Goal: Transaction & Acquisition: Purchase product/service

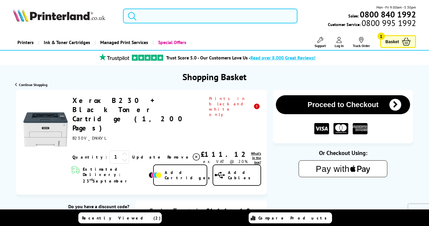
click at [174, 16] on input "search" at bounding box center [210, 16] width 175 height 15
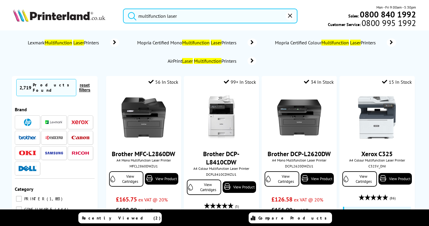
type input "multifunction laser"
click at [131, 15] on button "submit" at bounding box center [130, 15] width 15 height 13
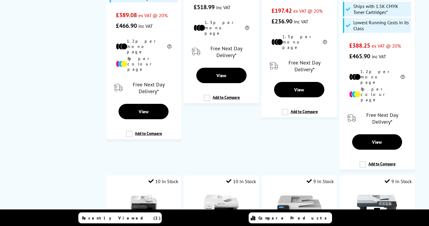
scroll to position [877, 0]
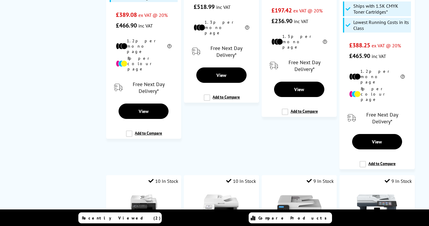
click at [63, 128] on nav "Currently Selected 2,719 Products Found reset filters Brand Category PRINTER 1,…" at bounding box center [55, 18] width 86 height 1638
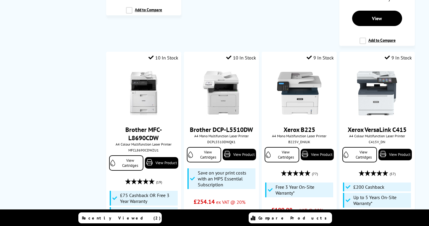
scroll to position [1001, 0]
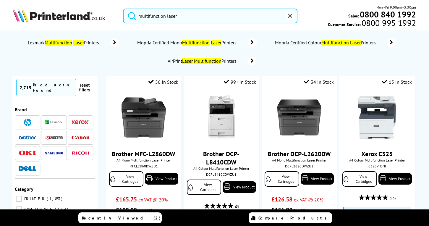
scroll to position [0, 0]
click at [75, 54] on ol "Lexmark Multifunction Laser Printers Mopria Certified Mono Multifunction Laser …" at bounding box center [214, 51] width 392 height 37
click at [84, 42] on mark "Laser" at bounding box center [78, 43] width 11 height 6
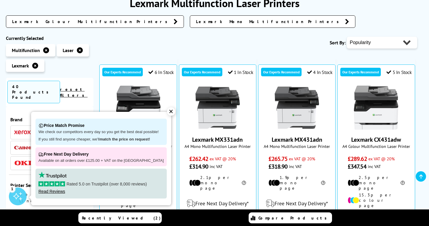
scroll to position [102, 0]
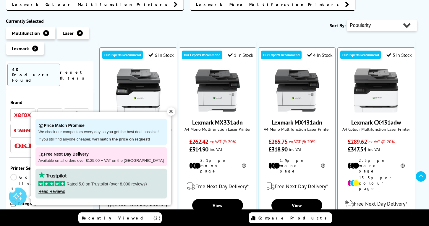
click at [167, 110] on div "✕" at bounding box center [171, 111] width 8 height 8
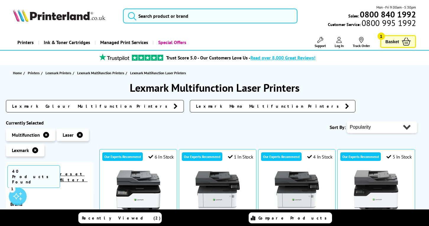
scroll to position [0, 0]
select select "Price Ascending"
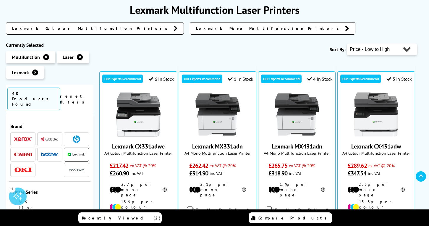
scroll to position [113, 0]
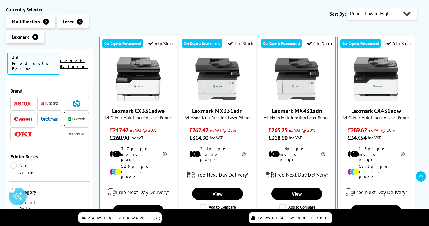
click at [49, 101] on img at bounding box center [50, 103] width 18 height 4
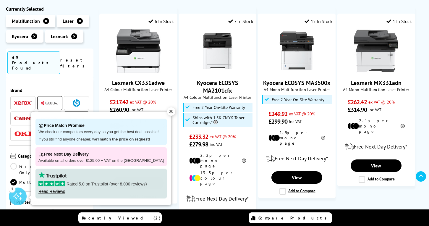
click at [167, 112] on div "✕" at bounding box center [171, 111] width 8 height 8
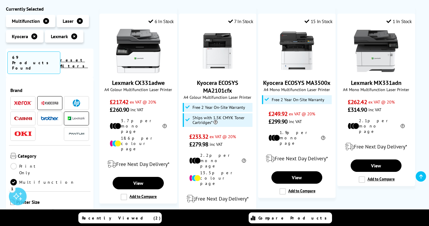
click at [86, 57] on link "reset filters" at bounding box center [74, 62] width 28 height 11
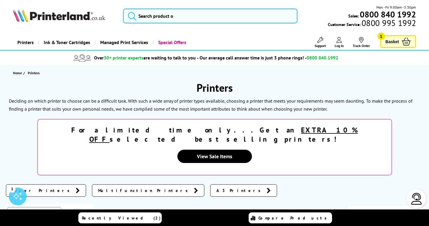
click at [84, 116] on div "Printers Deciding on which printer to choose can be a difficult task. With such…" at bounding box center [215, 141] width 418 height 120
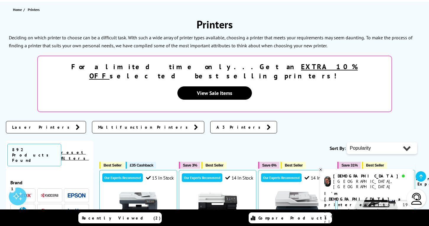
scroll to position [67, 0]
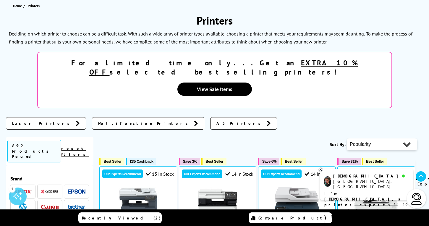
click at [30, 117] on link "Laser Printers" at bounding box center [46, 123] width 80 height 12
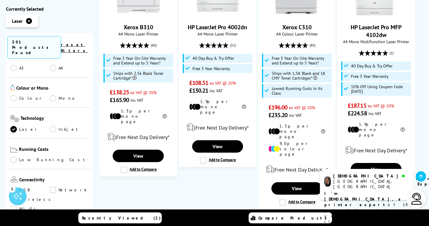
scroll to position [130, 0]
click at [63, 125] on link "Inkjet" at bounding box center [69, 128] width 39 height 7
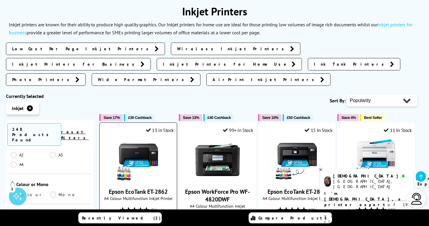
scroll to position [88, 0]
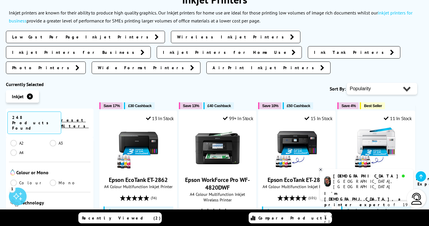
click at [53, 34] on span "Low Cost Per Page Inkjet Printers" at bounding box center [82, 37] width 140 height 6
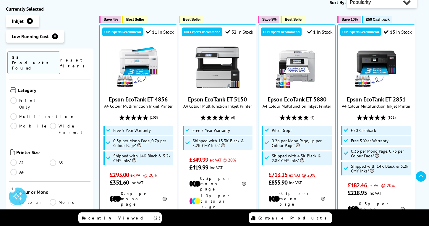
scroll to position [117, 0]
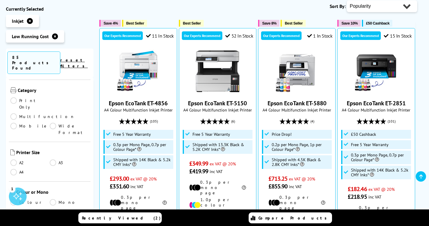
select select "Price Ascending"
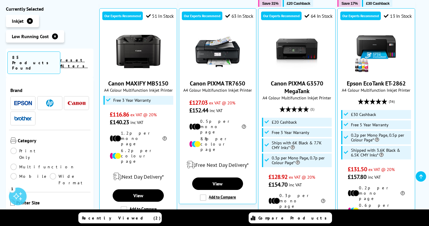
scroll to position [141, 0]
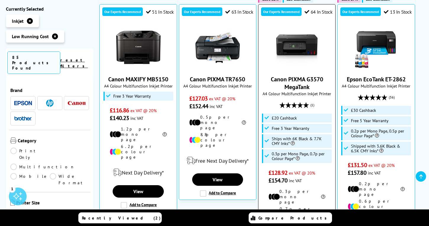
click at [297, 79] on link "Canon PIXMA G3570 MegaTank" at bounding box center [297, 82] width 52 height 15
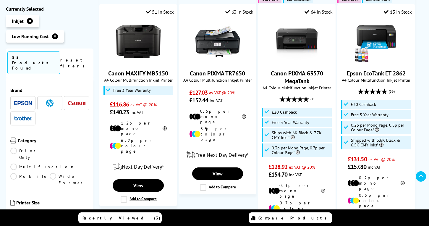
scroll to position [141, 0]
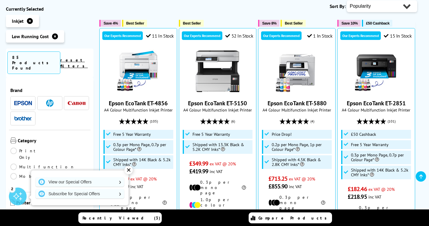
click at [49, 99] on img at bounding box center [49, 102] width 7 height 7
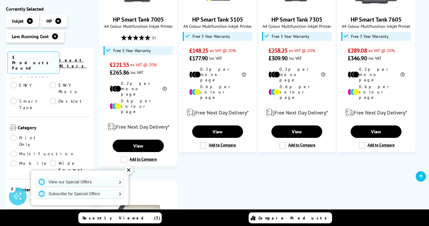
scroll to position [170, 0]
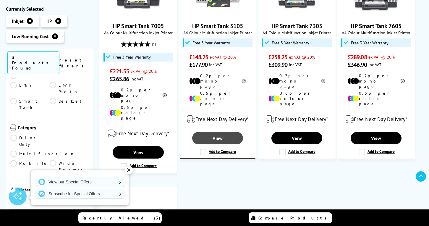
click at [220, 132] on link "View" at bounding box center [217, 138] width 51 height 12
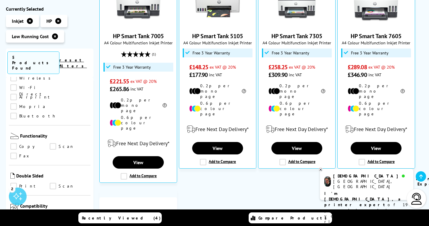
scroll to position [354, 0]
click at [14, 182] on link "Print" at bounding box center [29, 185] width 39 height 7
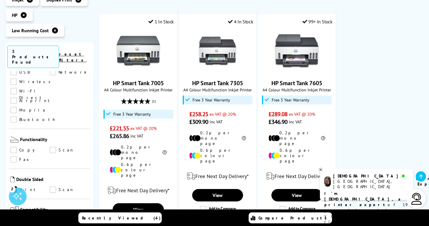
scroll to position [118, 0]
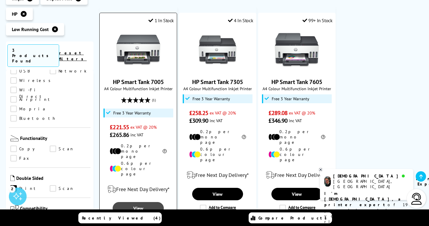
click at [139, 202] on link "View" at bounding box center [138, 208] width 51 height 12
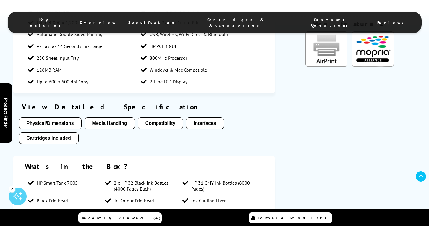
scroll to position [478, 0]
click at [65, 121] on button "Physical/Dimensions" at bounding box center [50, 123] width 63 height 12
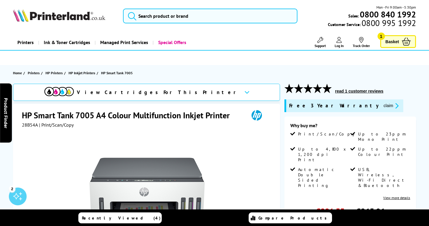
scroll to position [0, 0]
click at [245, 92] on icon at bounding box center [247, 92] width 5 height 3
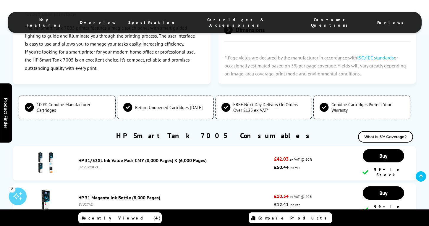
scroll to position [1383, 0]
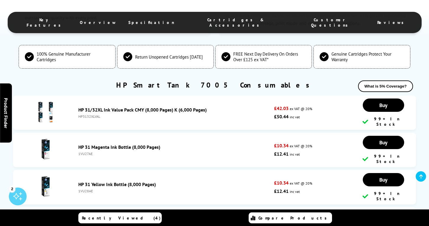
click at [378, 20] on span "Reviews" at bounding box center [393, 22] width 30 height 5
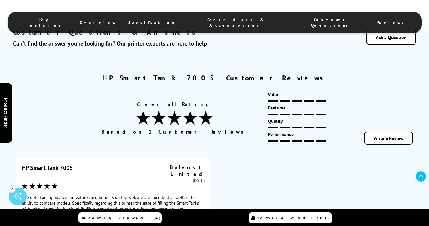
scroll to position [2161, 0]
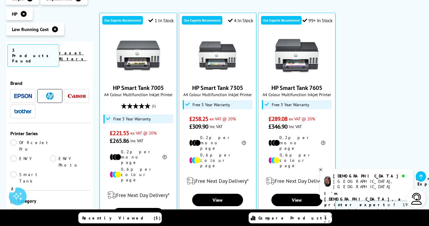
scroll to position [128, 0]
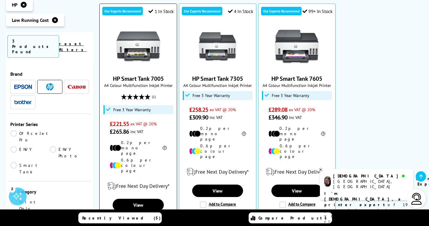
click at [123, 216] on label "Add to Compare" at bounding box center [139, 219] width 36 height 7
click at [0, 0] on input "Add to Compare" at bounding box center [0, 0] width 0 height 0
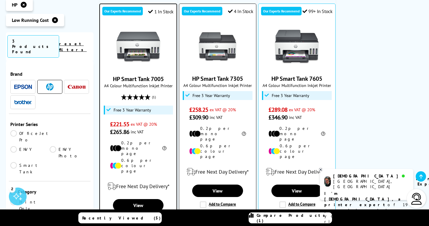
click at [199, 202] on div "Add to Compare" at bounding box center [217, 205] width 37 height 7
click at [203, 202] on label "Add to Compare" at bounding box center [218, 205] width 36 height 7
click at [0, 0] on input "Add to Compare" at bounding box center [0, 0] width 0 height 0
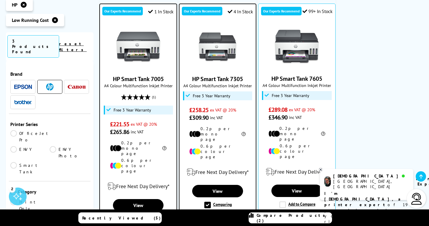
click at [273, 215] on link "Compare Products (2)" at bounding box center [290, 217] width 83 height 11
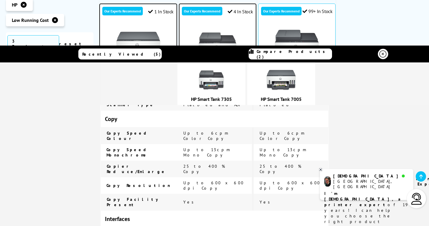
scroll to position [461, 0]
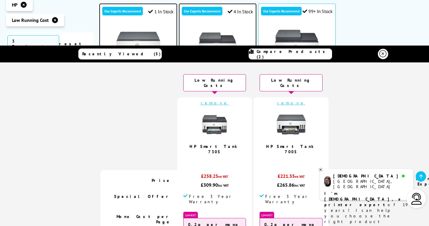
scroll to position [0, 0]
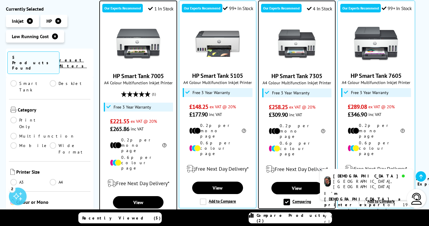
scroll to position [129, 0]
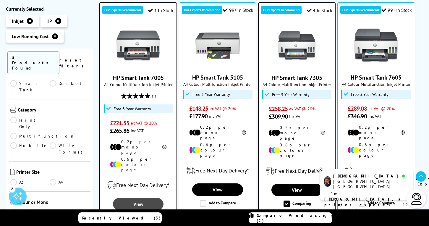
click at [148, 198] on link "View" at bounding box center [138, 204] width 51 height 12
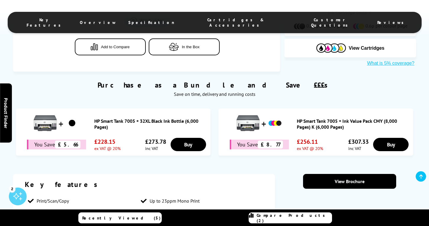
scroll to position [290, 0]
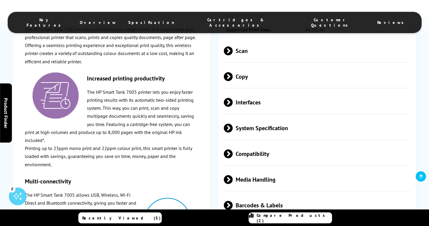
scroll to position [894, 0]
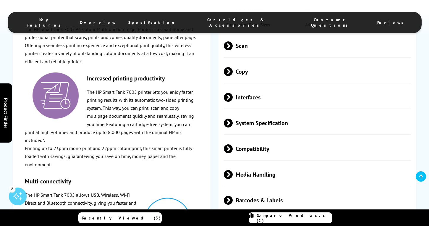
click at [143, 133] on p "The HP Smart Tank 7005 printer lets you enjoy faster printing results with its …" at bounding box center [112, 116] width 174 height 56
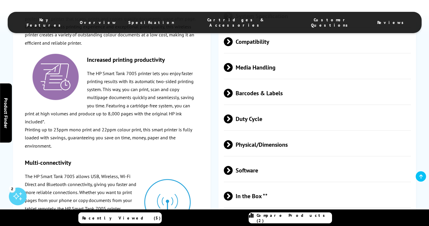
scroll to position [999, 0]
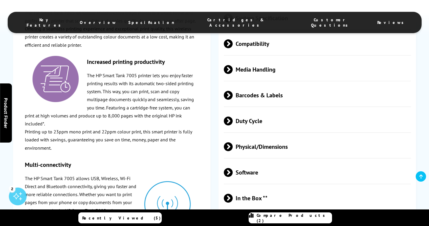
click at [233, 94] on span at bounding box center [233, 95] width 0 height 9
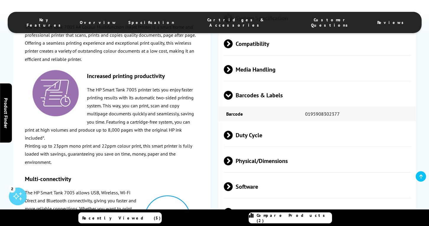
click at [230, 100] on span at bounding box center [228, 100] width 9 height 0
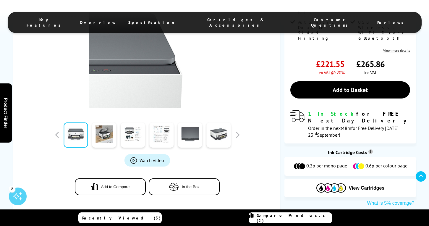
scroll to position [148, 0]
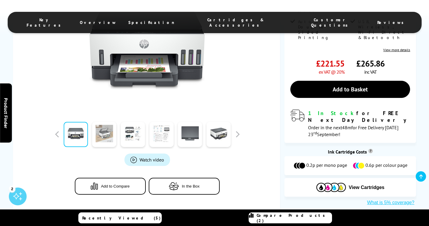
click at [107, 129] on link at bounding box center [104, 134] width 24 height 25
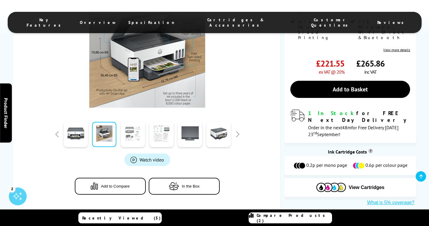
click at [132, 129] on link at bounding box center [133, 134] width 24 height 25
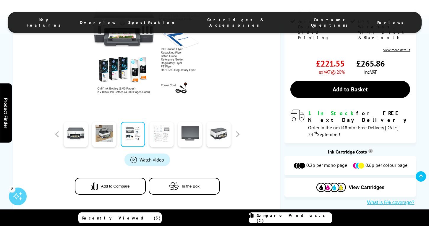
click at [162, 130] on link at bounding box center [161, 134] width 24 height 25
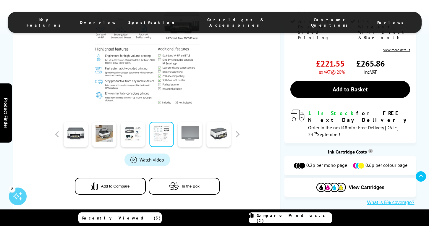
click at [194, 134] on link at bounding box center [190, 134] width 24 height 25
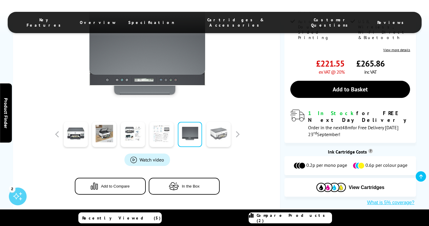
click at [213, 134] on link at bounding box center [219, 134] width 24 height 25
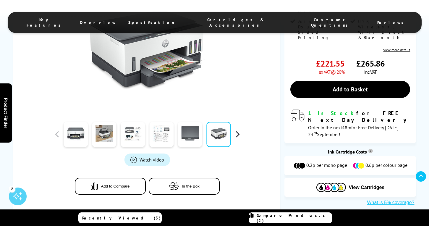
click at [237, 133] on button "button" at bounding box center [237, 134] width 9 height 9
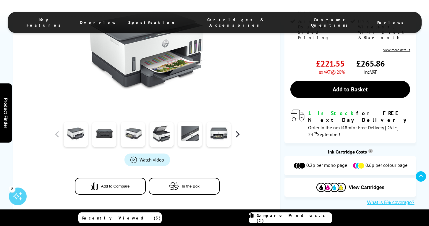
click at [237, 133] on button "button" at bounding box center [237, 134] width 9 height 9
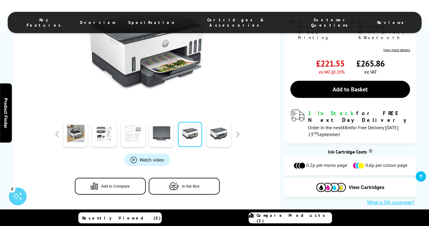
click at [136, 134] on link at bounding box center [133, 134] width 24 height 25
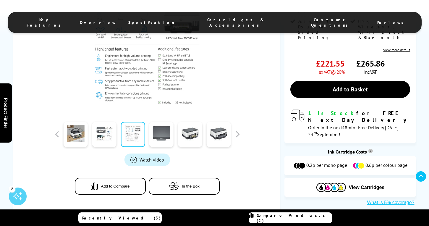
click at [268, 141] on div "Watch video Add to Compare In the Box" at bounding box center [147, 93] width 251 height 227
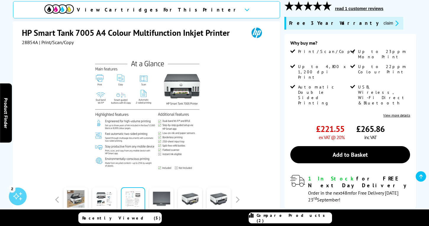
scroll to position [89, 0]
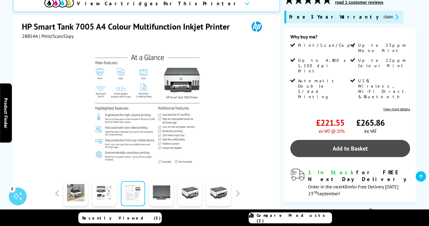
click at [338, 140] on link "Add to Basket" at bounding box center [351, 148] width 120 height 17
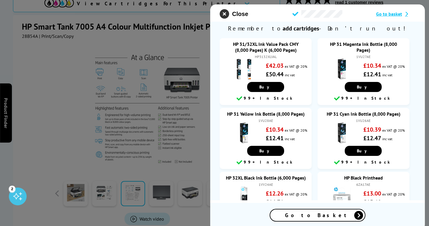
click at [225, 13] on icon "close modal" at bounding box center [224, 13] width 9 height 9
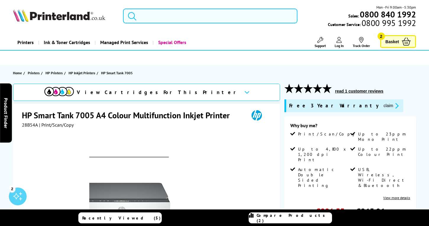
scroll to position [0, 0]
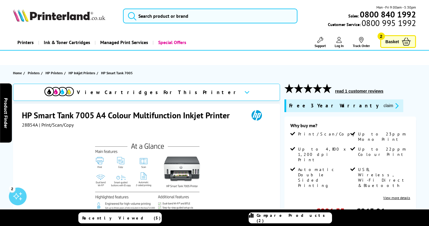
click at [394, 39] on span "Basket" at bounding box center [393, 42] width 14 height 8
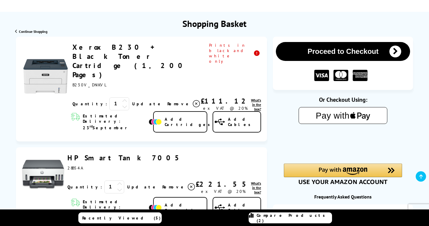
scroll to position [53, 0]
click at [167, 101] on span "Remove" at bounding box center [178, 103] width 23 height 5
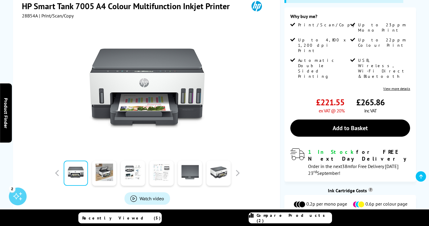
scroll to position [110, 0]
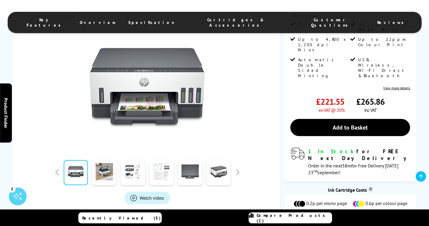
click at [224, 135] on div at bounding box center [147, 85] width 251 height 134
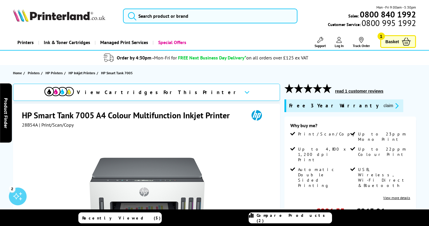
scroll to position [0, 0]
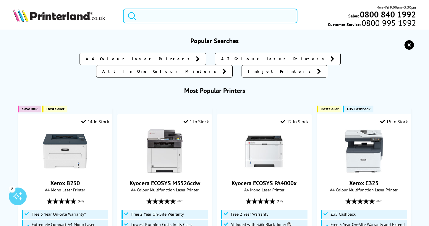
click at [143, 17] on input "search" at bounding box center [210, 16] width 175 height 15
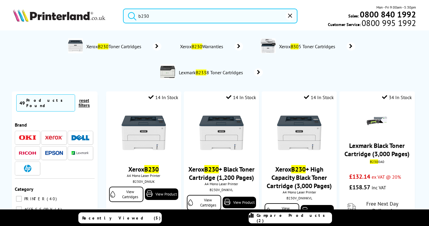
type input "b230"
click at [131, 15] on button "submit" at bounding box center [130, 15] width 15 height 13
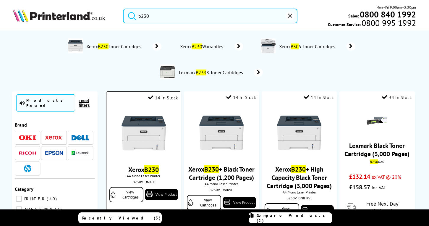
click at [143, 152] on img at bounding box center [144, 133] width 44 height 44
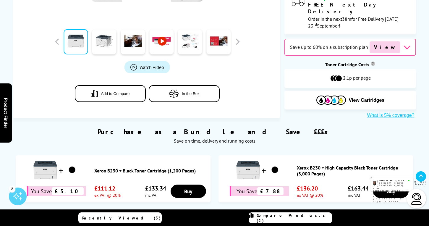
scroll to position [304, 0]
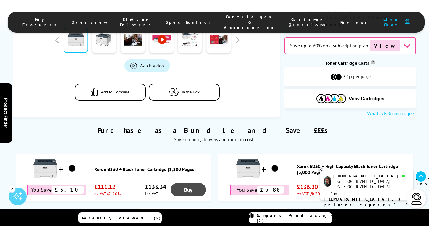
click at [191, 183] on link "Buy" at bounding box center [189, 189] width 36 height 13
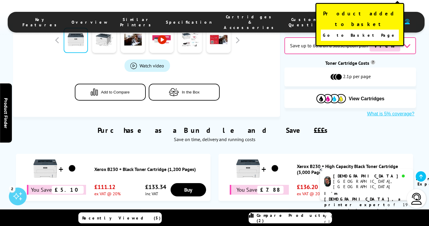
click at [338, 30] on link "Go to Basket Page" at bounding box center [360, 35] width 78 height 11
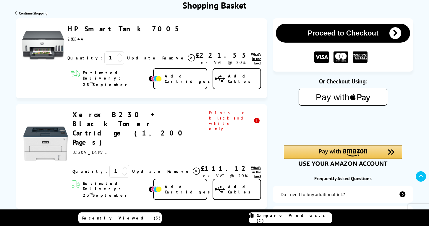
scroll to position [65, 0]
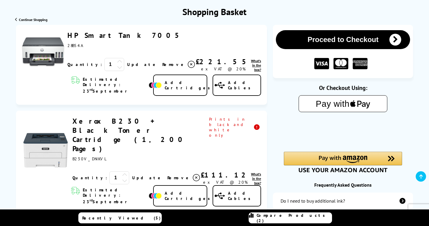
click at [162, 62] on span "Remove" at bounding box center [173, 64] width 23 height 5
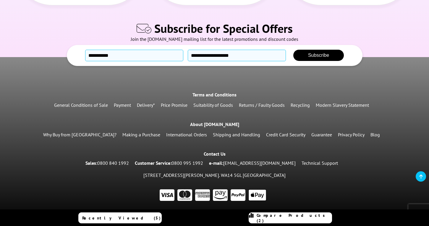
scroll to position [478, 0]
click at [65, 156] on div "Contact Us" at bounding box center [214, 154] width 429 height 10
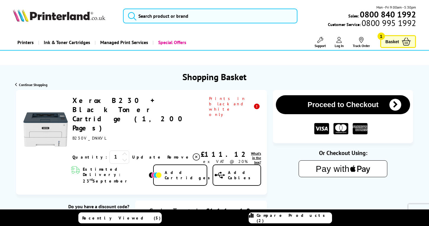
scroll to position [0, 0]
